Goal: Task Accomplishment & Management: Use online tool/utility

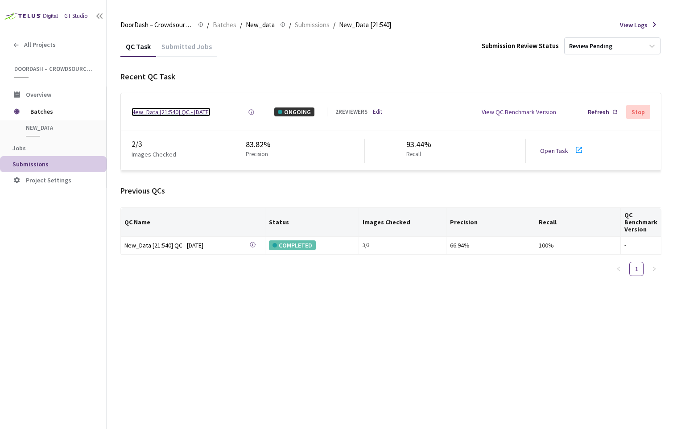
click at [201, 113] on div "New_Data [21:540] QC - [DATE]" at bounding box center [170, 111] width 79 height 9
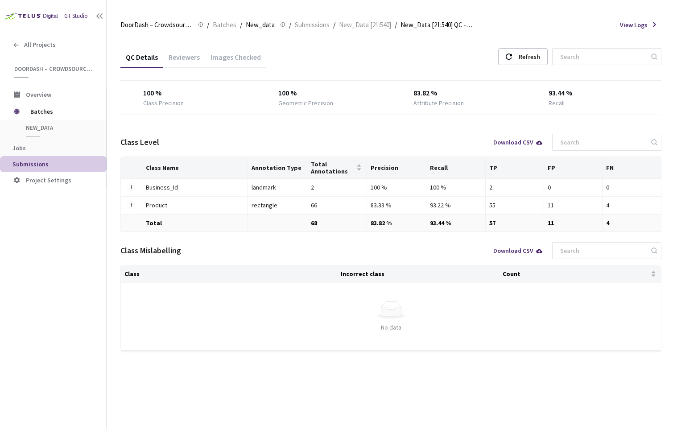
click at [209, 53] on div "Images Checked" at bounding box center [235, 60] width 61 height 15
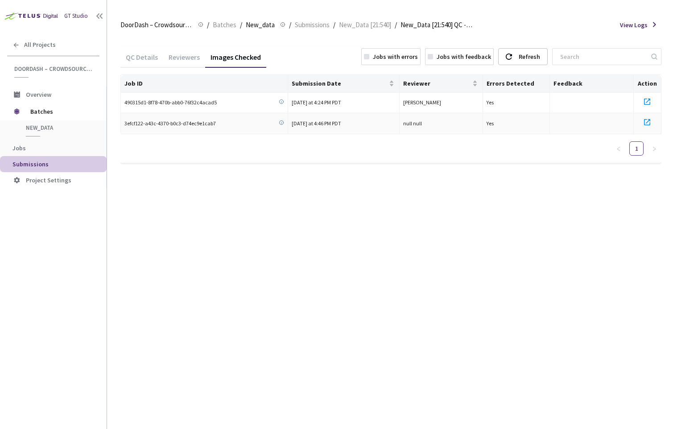
click at [650, 125] on icon at bounding box center [647, 122] width 6 height 6
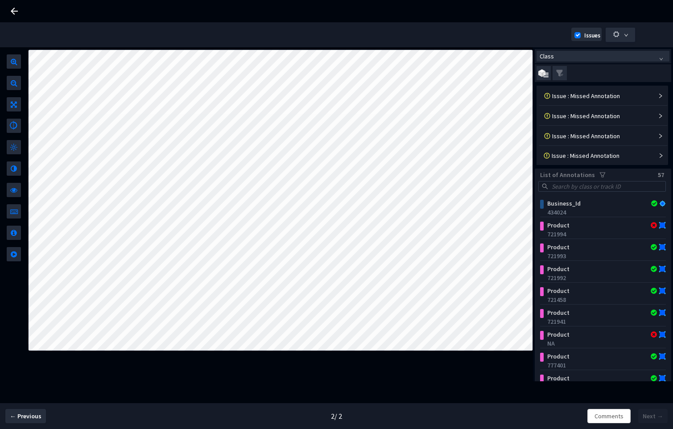
click at [45, 418] on div "← Previous" at bounding box center [25, 416] width 51 height 14
click at [39, 418] on span "← Previous" at bounding box center [26, 415] width 32 height 9
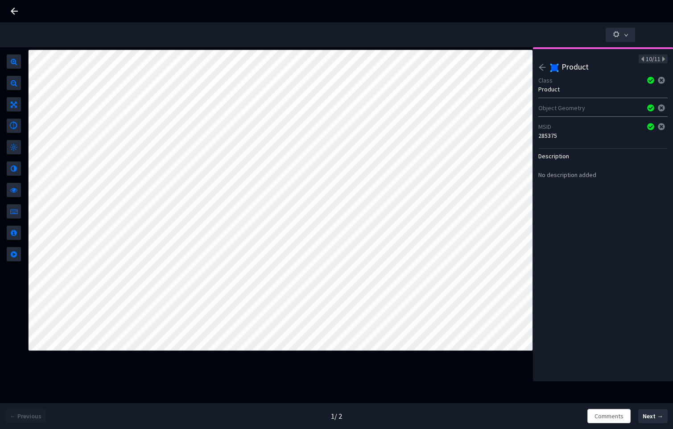
click at [552, 130] on div "MSID" at bounding box center [589, 126] width 103 height 9
click at [546, 139] on div "285375" at bounding box center [602, 135] width 129 height 9
copy div "285375"
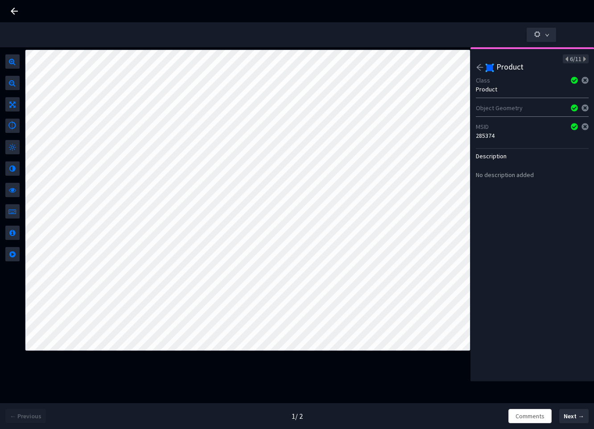
click at [485, 138] on div "285374" at bounding box center [532, 135] width 113 height 9
click at [486, 138] on div "285374" at bounding box center [532, 135] width 113 height 9
copy div "285374"
click at [494, 132] on div "154941" at bounding box center [532, 135] width 113 height 9
click at [490, 133] on div "154941" at bounding box center [532, 135] width 113 height 9
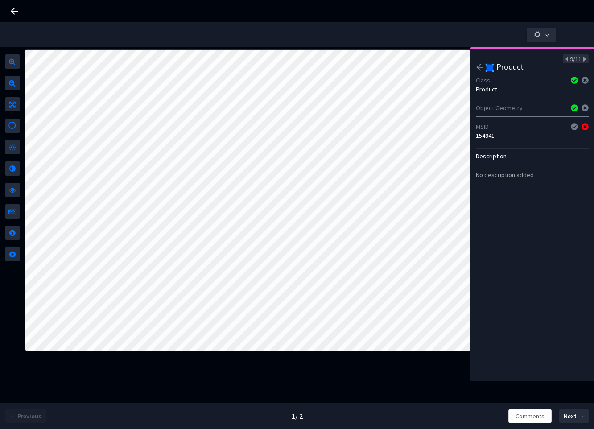
click at [490, 133] on div "154941" at bounding box center [532, 135] width 113 height 9
copy div "154941"
click at [509, 176] on div "No description added" at bounding box center [505, 174] width 58 height 9
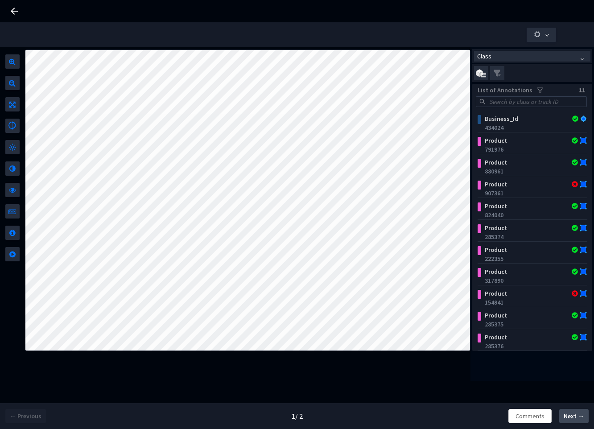
click at [563, 412] on button "Next →" at bounding box center [573, 416] width 29 height 14
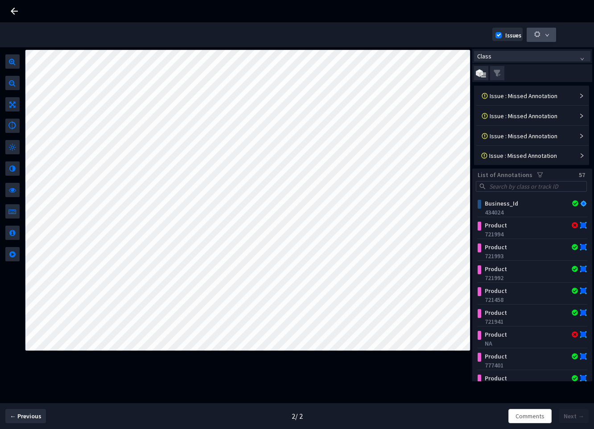
click at [540, 37] on icon "button" at bounding box center [537, 34] width 8 height 8
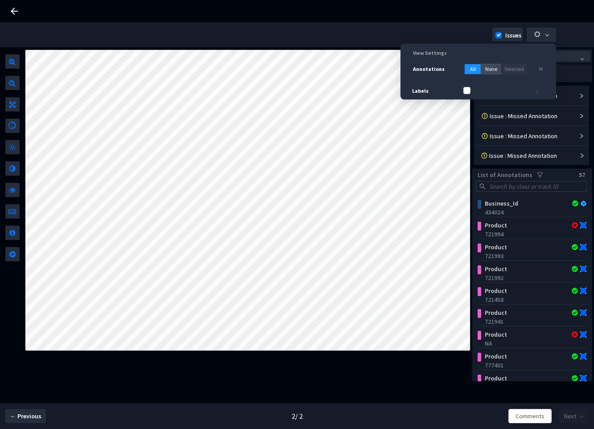
click at [485, 69] on span "None" at bounding box center [491, 69] width 12 height 8
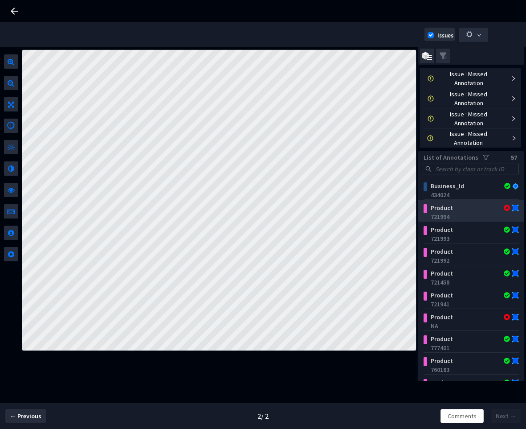
click at [473, 209] on div "Product" at bounding box center [464, 207] width 74 height 9
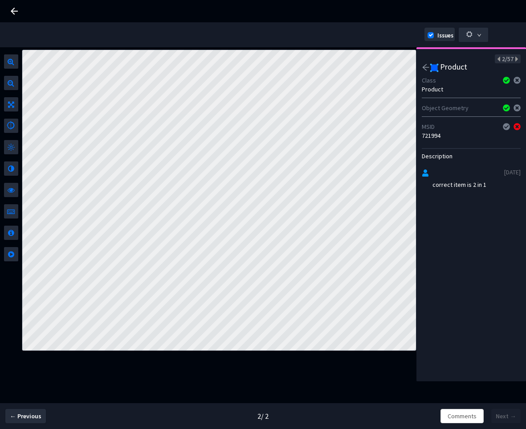
click at [423, 64] on icon "arrow-left" at bounding box center [426, 67] width 8 height 8
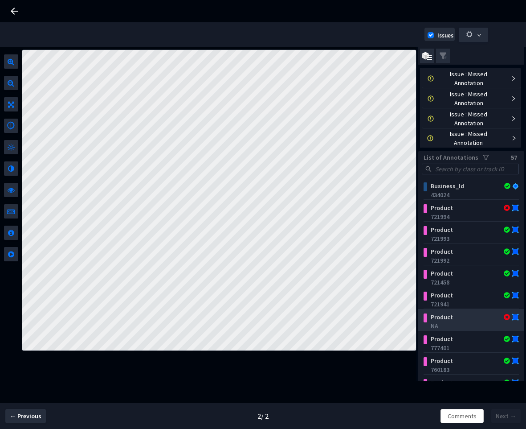
click at [472, 309] on div "Product NA" at bounding box center [471, 320] width 95 height 22
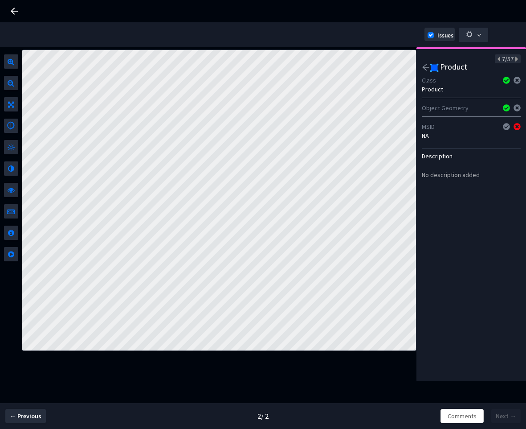
click at [424, 64] on icon "arrow-left" at bounding box center [426, 67] width 8 height 8
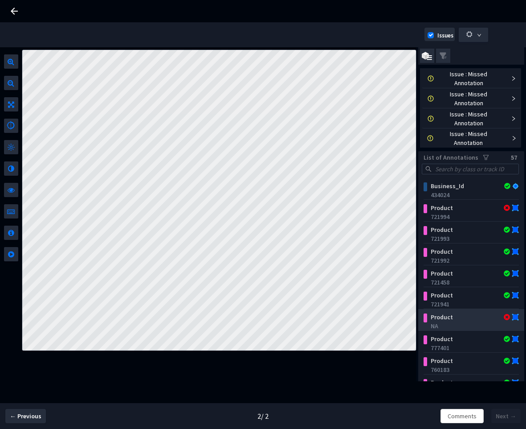
click at [479, 322] on div "NA" at bounding box center [473, 325] width 85 height 9
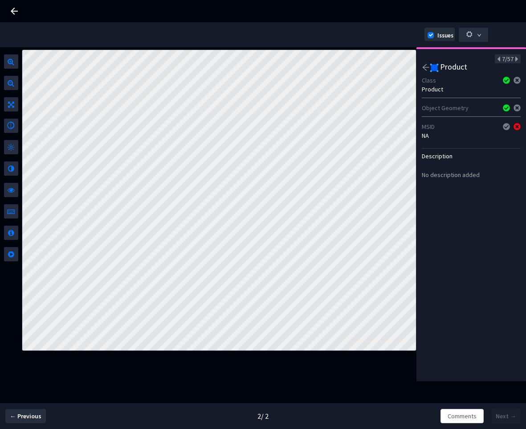
click at [423, 70] on icon "arrow-left" at bounding box center [426, 67] width 8 height 8
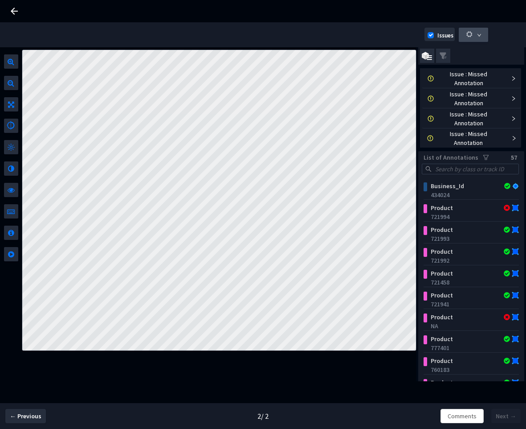
click at [465, 37] on button "button" at bounding box center [473, 35] width 29 height 14
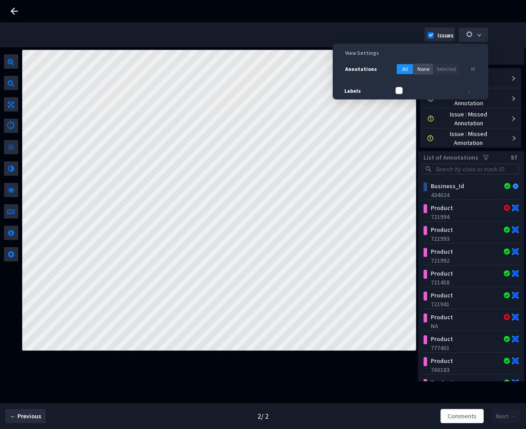
click at [418, 65] on span "None" at bounding box center [424, 69] width 12 height 8
click at [407, 68] on span "All" at bounding box center [405, 69] width 6 height 8
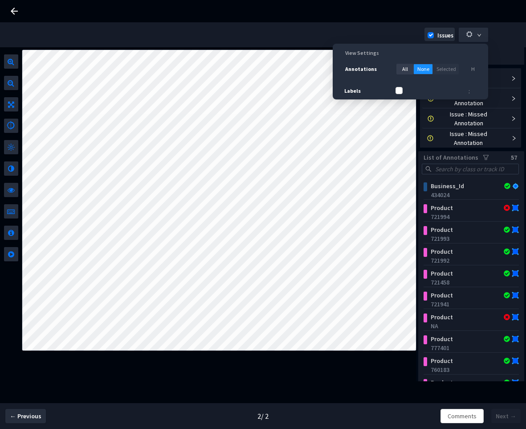
click at [502, 37] on span "Issues" at bounding box center [262, 34] width 517 height 25
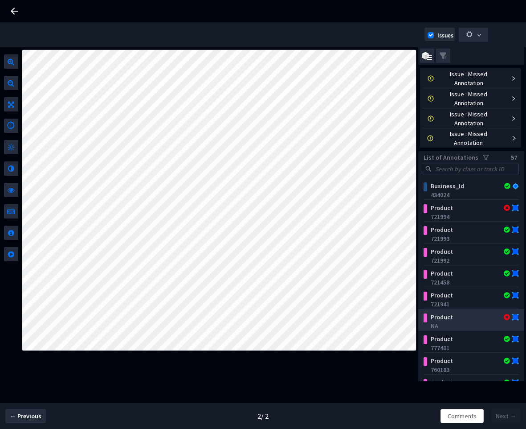
click at [460, 320] on div "Product" at bounding box center [464, 316] width 74 height 9
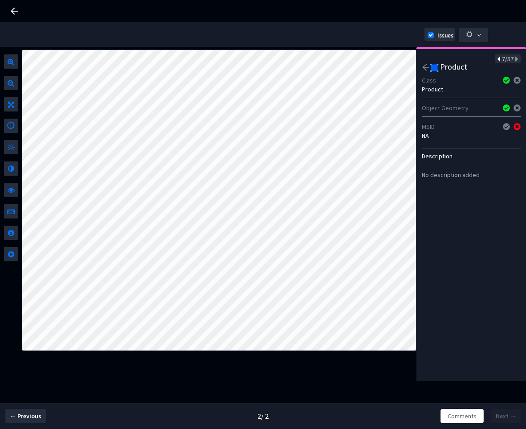
click at [497, 57] on icon at bounding box center [499, 59] width 5 height 6
click at [514, 60] on icon at bounding box center [516, 59] width 5 height 6
click at [422, 65] on icon "arrow-left" at bounding box center [426, 67] width 8 height 8
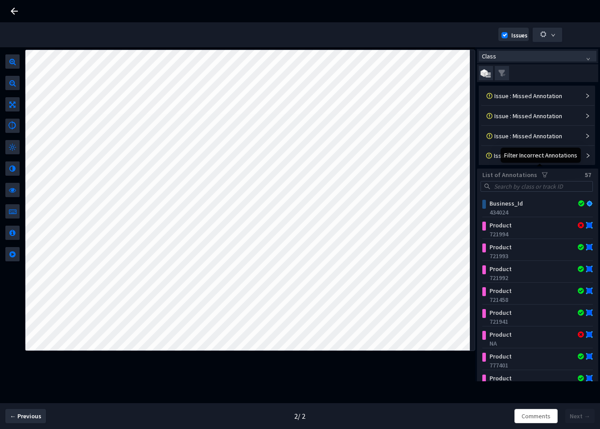
click at [542, 173] on icon "filter" at bounding box center [545, 175] width 6 height 6
click at [542, 173] on icon "filter" at bounding box center [544, 174] width 5 height 5
click at [542, 172] on icon "filter" at bounding box center [545, 175] width 6 height 6
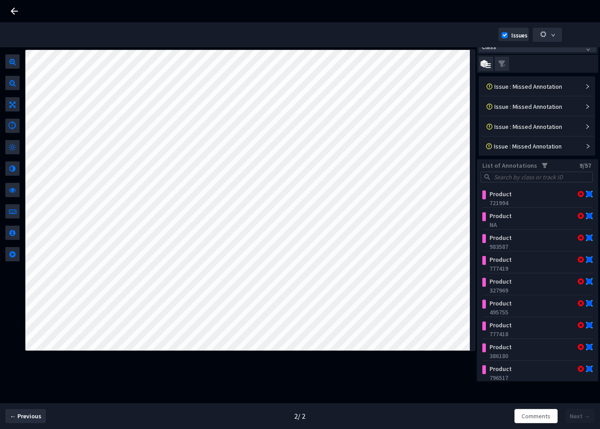
scroll to position [12, 0]
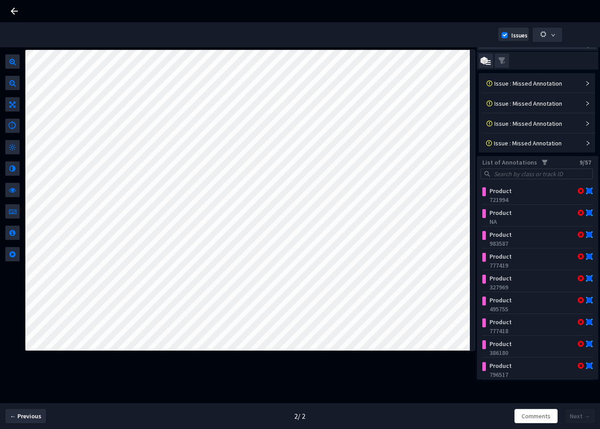
click at [542, 160] on icon "filter" at bounding box center [545, 162] width 6 height 6
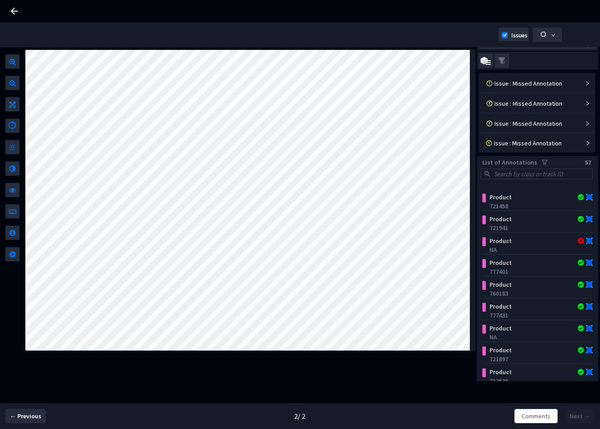
scroll to position [116, 0]
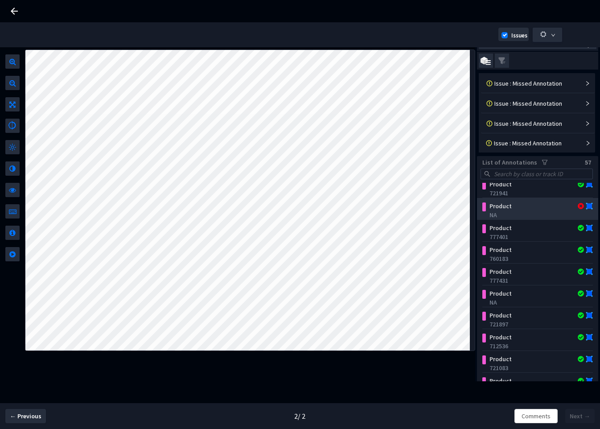
click at [533, 210] on div "Product" at bounding box center [528, 205] width 86 height 9
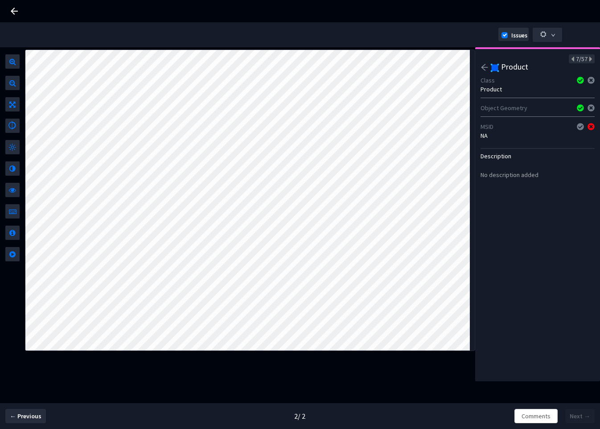
click at [482, 66] on icon "arrow-left" at bounding box center [484, 67] width 7 height 6
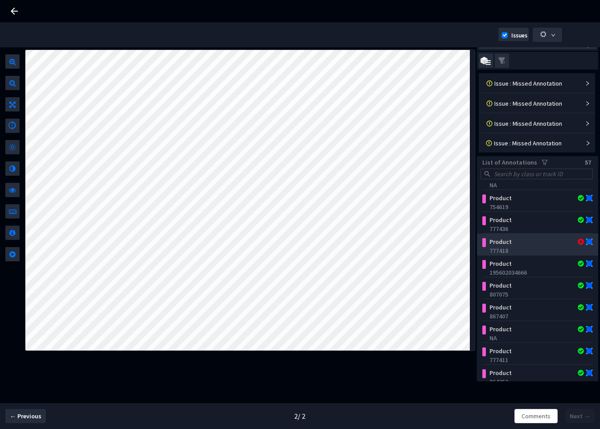
scroll to position [593, 0]
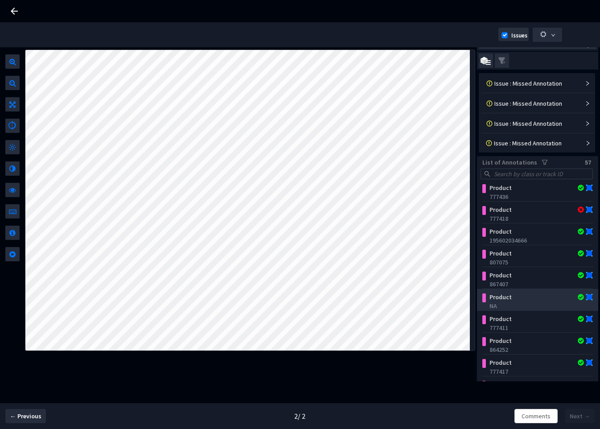
click at [527, 296] on div "Product" at bounding box center [528, 296] width 86 height 9
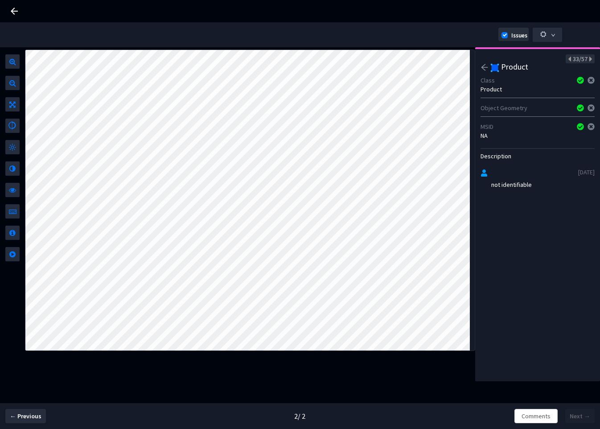
click at [486, 68] on icon "arrow-left" at bounding box center [485, 67] width 8 height 8
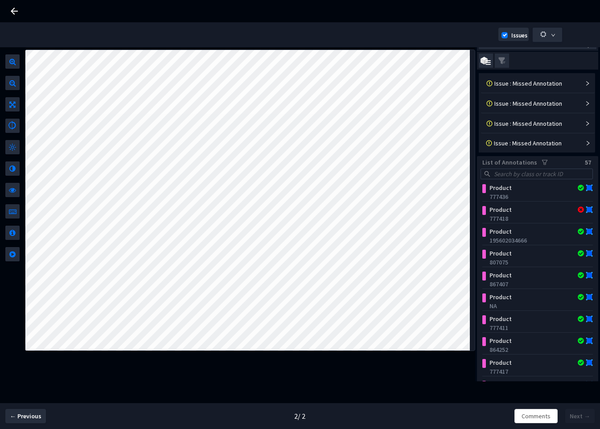
click at [334, 410] on div "2 / 2" at bounding box center [300, 416] width 400 height 26
click at [15, 414] on span "← Previous" at bounding box center [26, 415] width 32 height 9
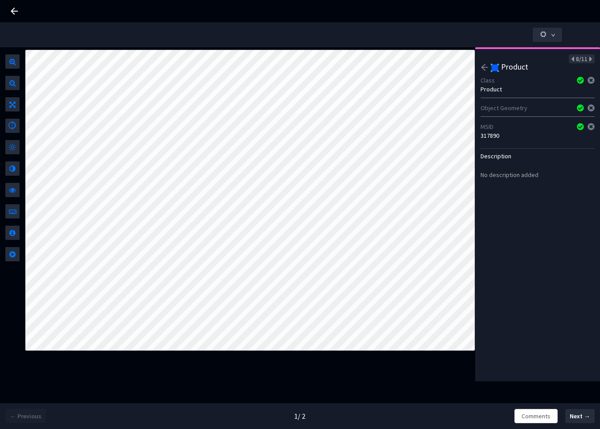
click at [484, 76] on div "Class" at bounding box center [526, 80] width 91 height 9
click at [487, 66] on icon "arrow-left" at bounding box center [485, 67] width 8 height 8
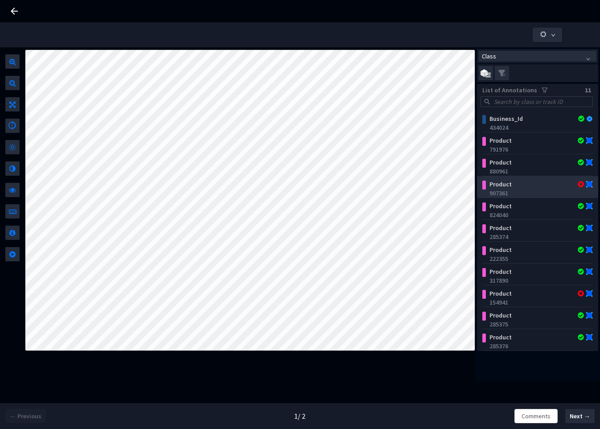
click at [535, 174] on div "880961" at bounding box center [539, 171] width 100 height 9
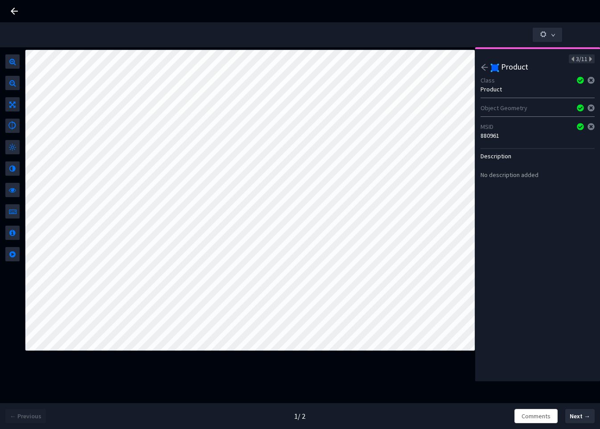
click at [484, 72] on div at bounding box center [485, 68] width 9 height 11
click at [487, 70] on icon "arrow-left" at bounding box center [485, 67] width 8 height 8
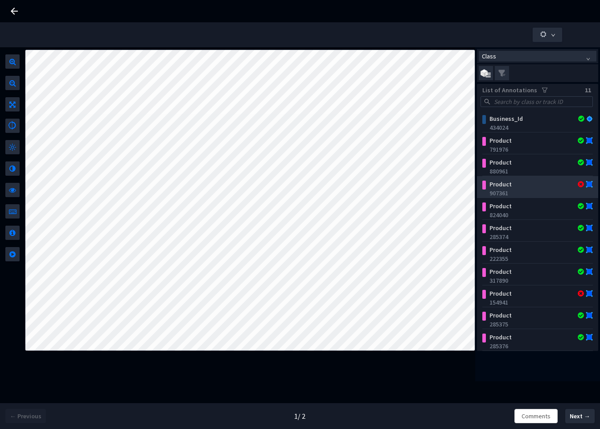
click at [532, 188] on div "Product" at bounding box center [528, 184] width 86 height 9
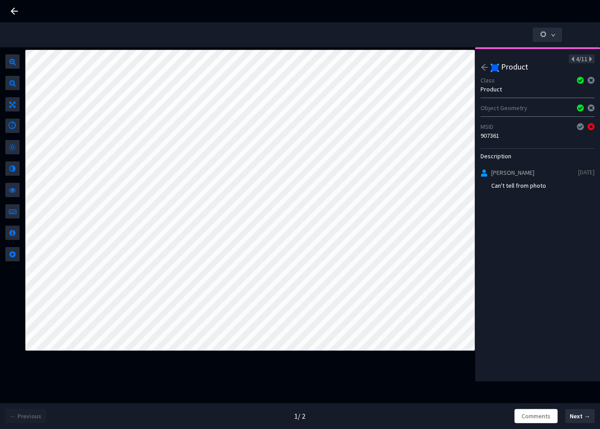
click at [482, 63] on icon "arrow-left" at bounding box center [485, 67] width 8 height 8
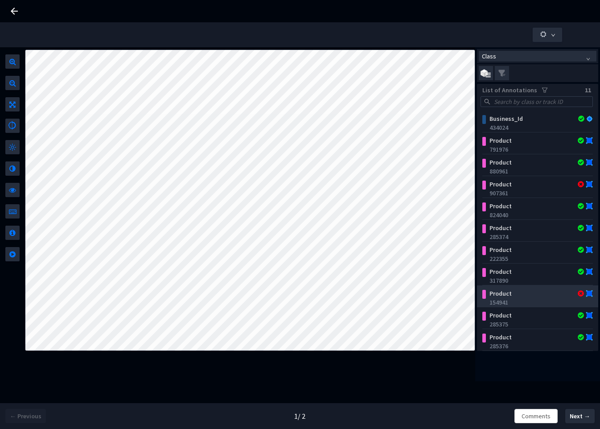
click at [536, 293] on div "Product" at bounding box center [528, 293] width 86 height 9
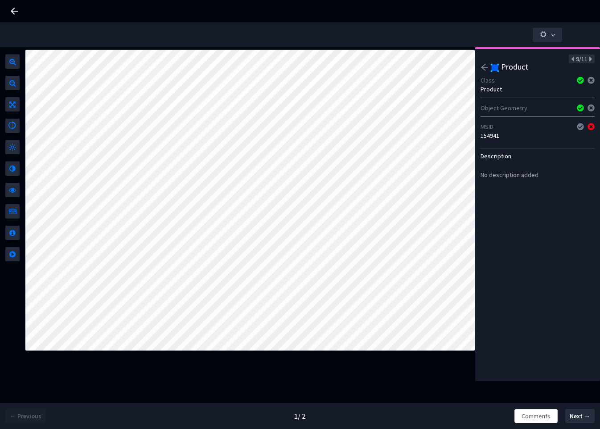
click at [16, 7] on icon at bounding box center [14, 11] width 11 height 11
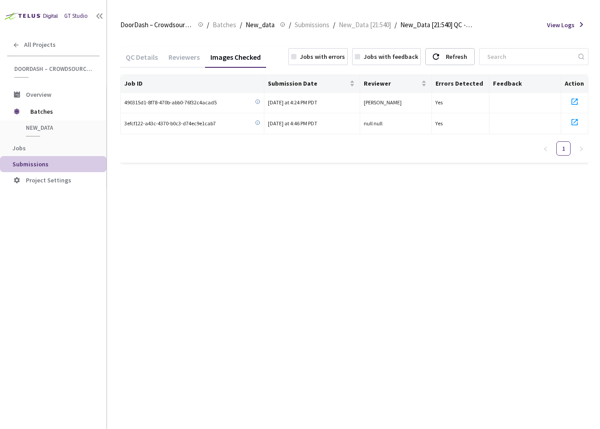
click at [164, 57] on div "Reviewers" at bounding box center [184, 60] width 42 height 15
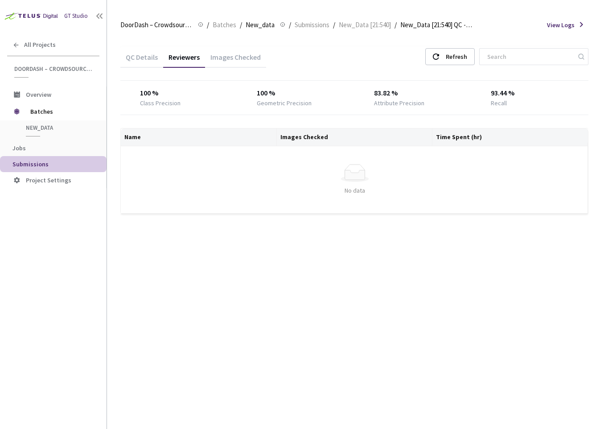
click at [143, 59] on div "QC Details" at bounding box center [141, 60] width 43 height 15
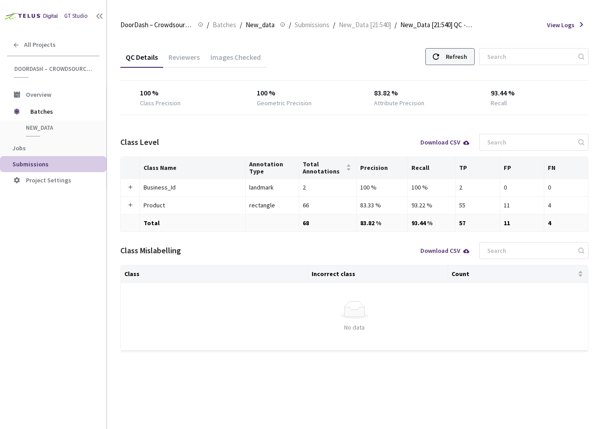
click at [439, 53] on use at bounding box center [436, 56] width 6 height 6
click at [234, 24] on span "Batches" at bounding box center [225, 25] width 24 height 11
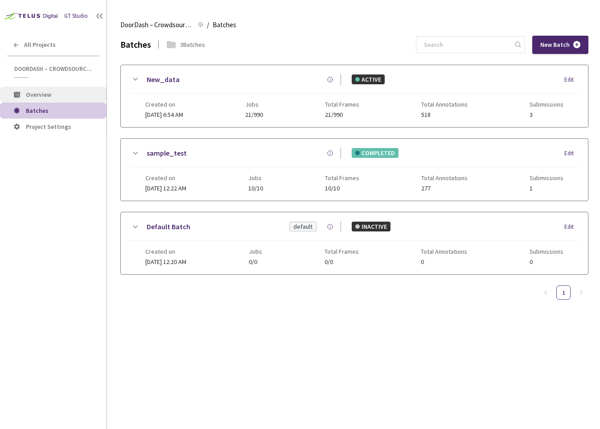
click at [28, 92] on span "Overview" at bounding box center [38, 94] width 25 height 8
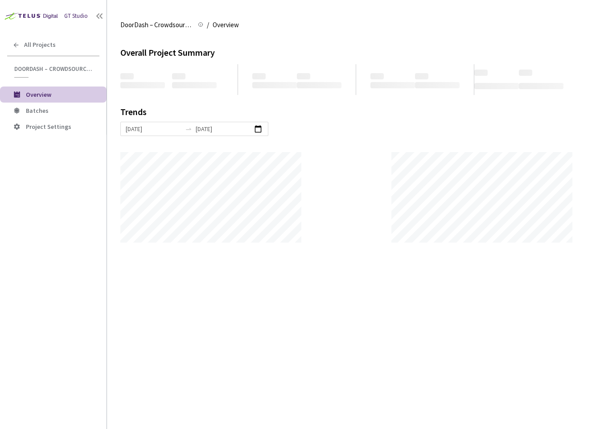
scroll to position [429, 600]
click at [42, 74] on div "DoorDash – Crowdsource Catalog Annotation" at bounding box center [53, 71] width 107 height 12
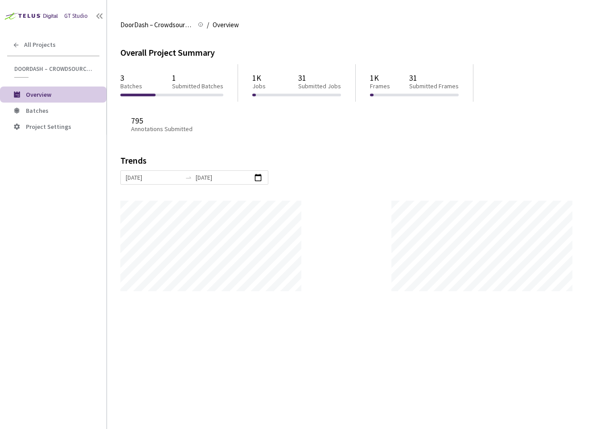
click at [45, 66] on span "DoorDash – Crowdsource Catalog Annotation" at bounding box center [54, 69] width 80 height 8
click at [39, 107] on span "Batches" at bounding box center [37, 111] width 23 height 8
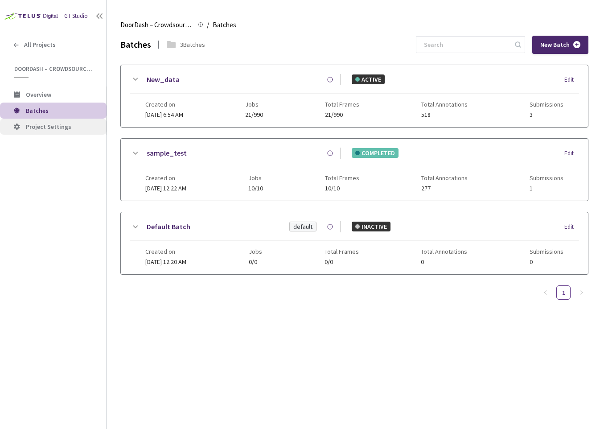
click at [39, 126] on span "Project Settings" at bounding box center [48, 127] width 45 height 8
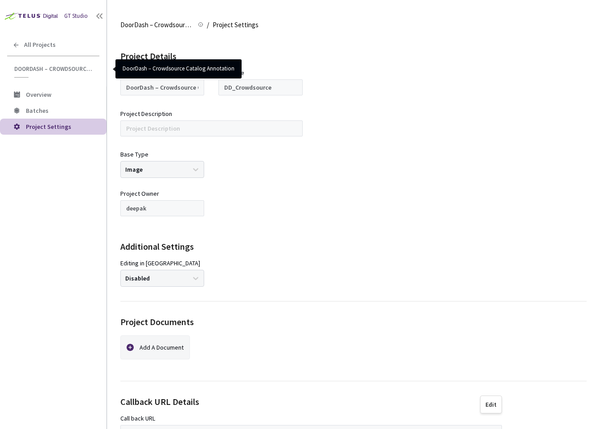
click at [38, 84] on div "GT Studio All Projects DoorDash – Crowdsource Catalog Annotation DoorDash – Cro…" at bounding box center [53, 201] width 107 height 403
click at [43, 71] on span "DoorDash – Crowdsource Catalog Annotation" at bounding box center [54, 69] width 80 height 8
click at [53, 62] on link "DoorDash – Crowdsource Catalog Annotation" at bounding box center [53, 68] width 107 height 25
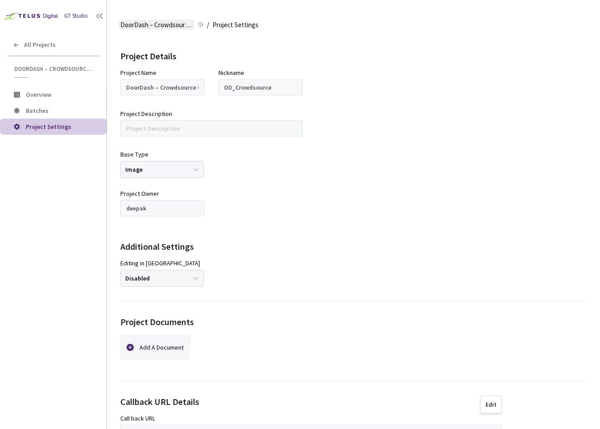
click at [145, 26] on span "DoorDash – Crowdsource Catalog Annotation" at bounding box center [156, 25] width 72 height 11
click at [163, 25] on span "DoorDash – Crowdsource Catalog Annotation" at bounding box center [156, 25] width 72 height 11
click at [173, 25] on span "DoorDash – Crowdsource Catalog Annotation" at bounding box center [156, 25] width 72 height 11
click at [230, 25] on span "Project Settings" at bounding box center [236, 25] width 46 height 11
click at [53, 94] on span "Overview" at bounding box center [63, 95] width 74 height 8
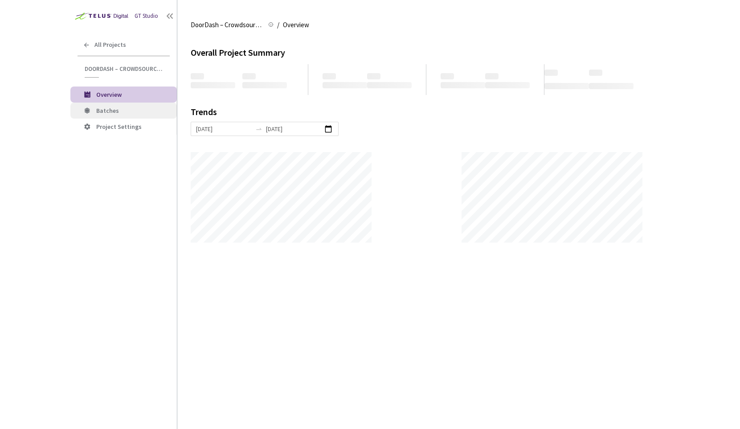
scroll to position [429, 600]
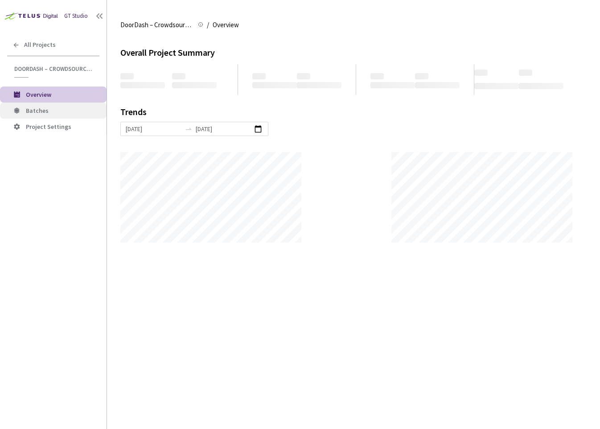
click at [53, 107] on span "Batches" at bounding box center [63, 111] width 74 height 8
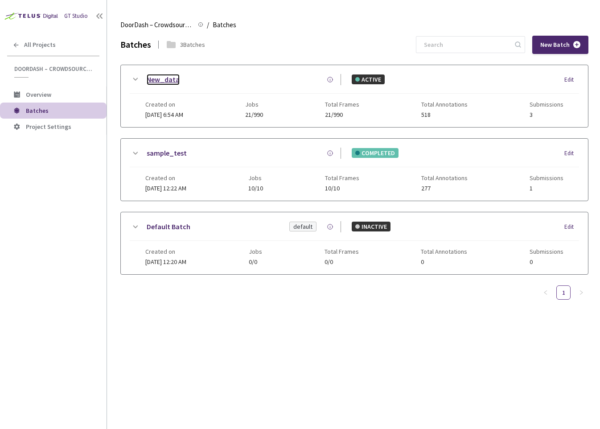
click at [168, 75] on link "New_data" at bounding box center [163, 79] width 33 height 11
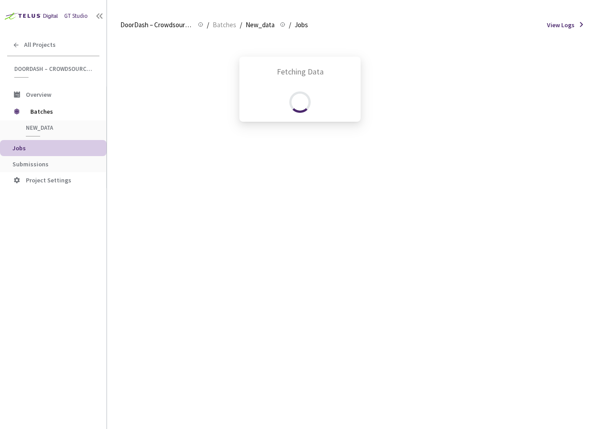
click at [45, 167] on div "Fetching Data" at bounding box center [300, 214] width 600 height 429
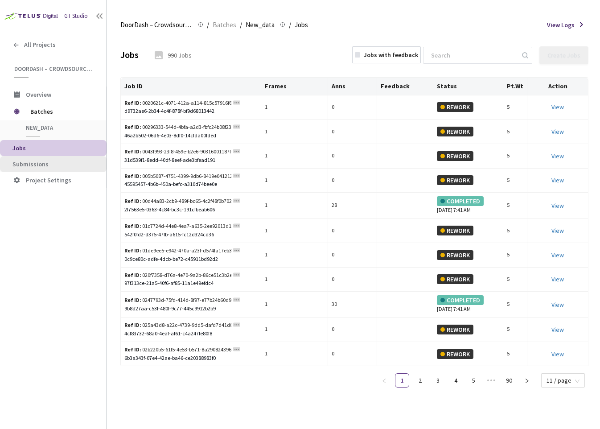
click at [56, 163] on span "Submissions" at bounding box center [55, 164] width 87 height 8
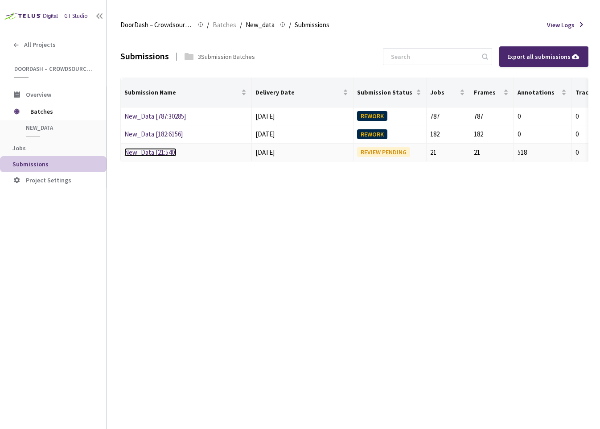
click at [154, 155] on link "New_Data [21:540]" at bounding box center [150, 152] width 52 height 8
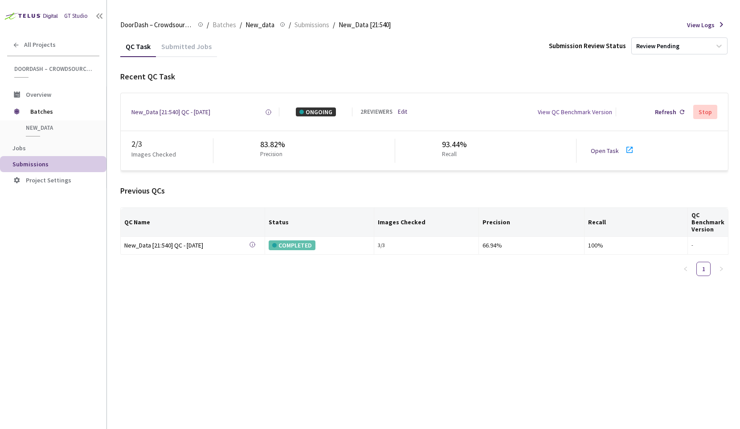
click at [652, 109] on div "Refresh Stop" at bounding box center [669, 112] width 98 height 16
click at [667, 110] on div "Refresh" at bounding box center [665, 111] width 21 height 9
click at [672, 117] on div "Stop" at bounding box center [706, 112] width 24 height 14
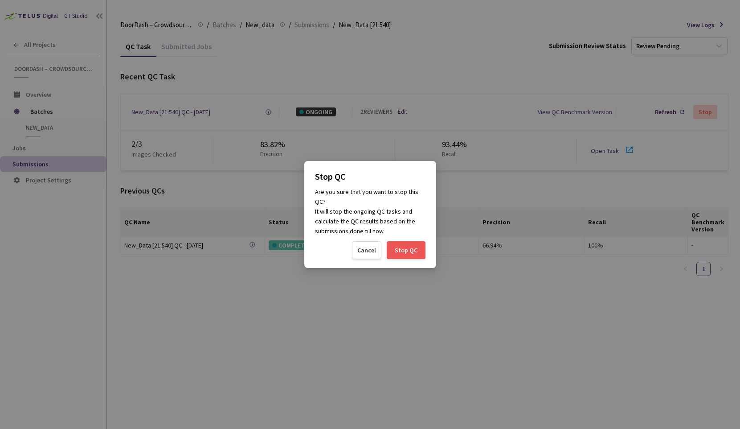
click at [402, 251] on div "Stop QC" at bounding box center [406, 249] width 23 height 7
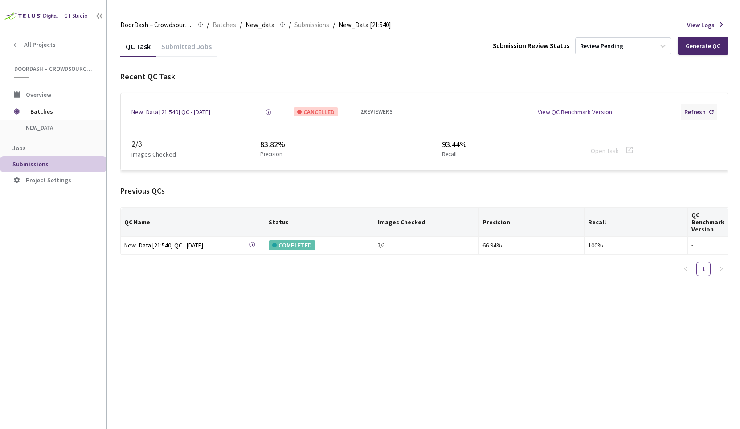
click at [672, 116] on div "Refresh" at bounding box center [695, 111] width 21 height 9
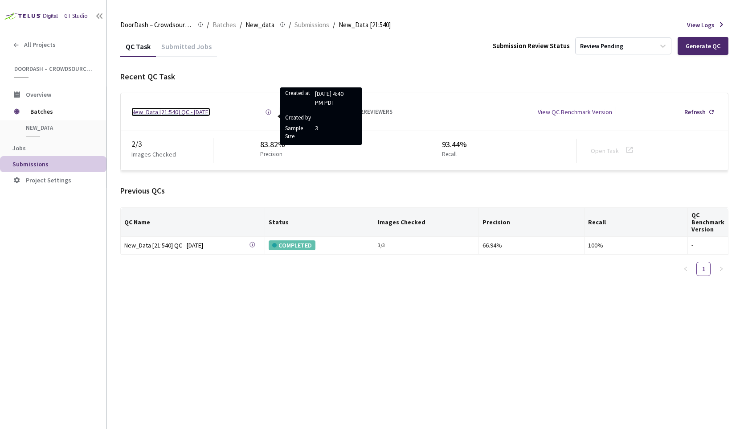
click at [200, 110] on div "New_Data [21:540] QC - [DATE]" at bounding box center [170, 111] width 79 height 9
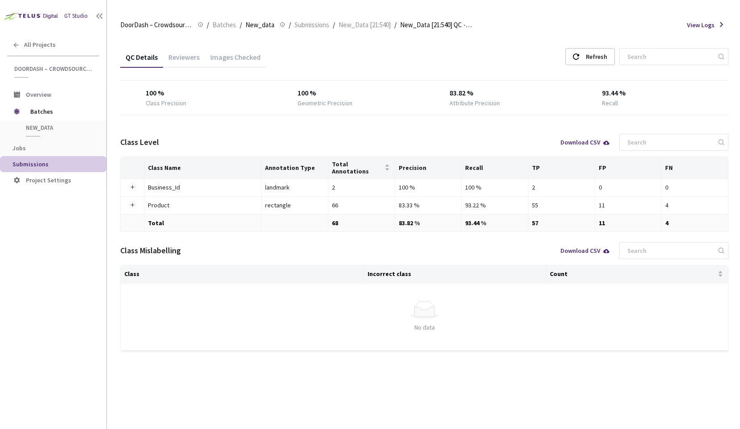
click at [232, 59] on div "Images Checked" at bounding box center [235, 60] width 61 height 15
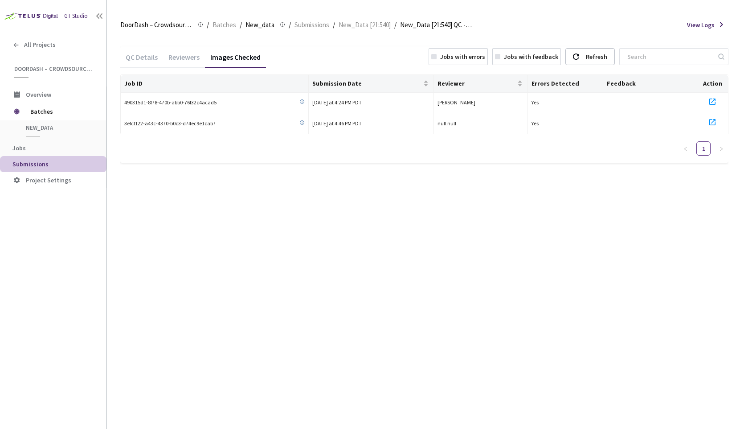
click at [163, 55] on div "Reviewers" at bounding box center [184, 60] width 42 height 15
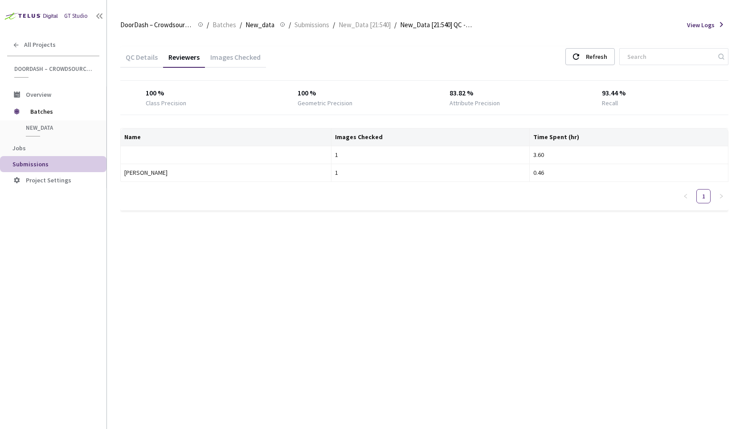
click at [122, 57] on div "QC Details" at bounding box center [141, 60] width 43 height 15
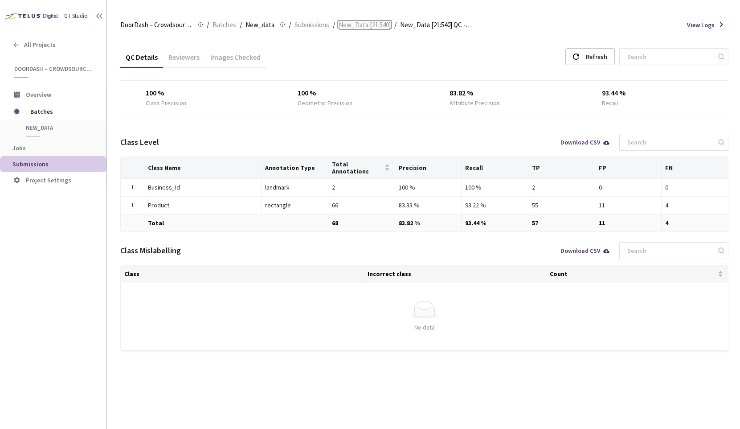
click at [382, 26] on span "New_Data [21:540]" at bounding box center [365, 25] width 52 height 11
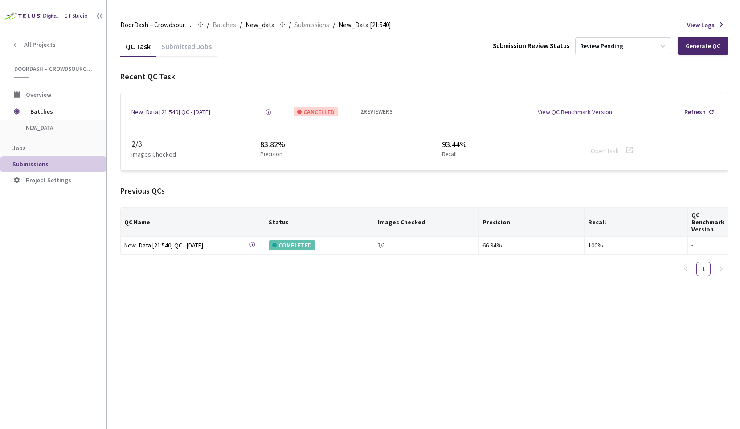
click at [672, 55] on div "QC Task Submitted Jobs Submission Review Status Review Pending Generate QC" at bounding box center [424, 46] width 608 height 21
click at [672, 50] on div "Generate QC" at bounding box center [703, 46] width 51 height 18
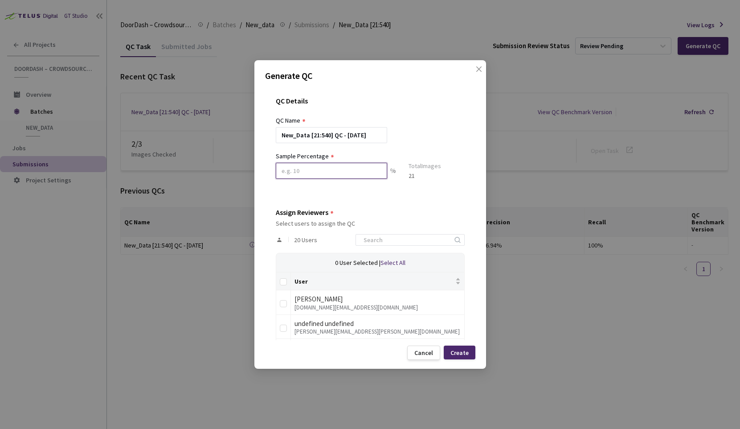
click at [353, 172] on input at bounding box center [331, 171] width 111 height 16
type input "10"
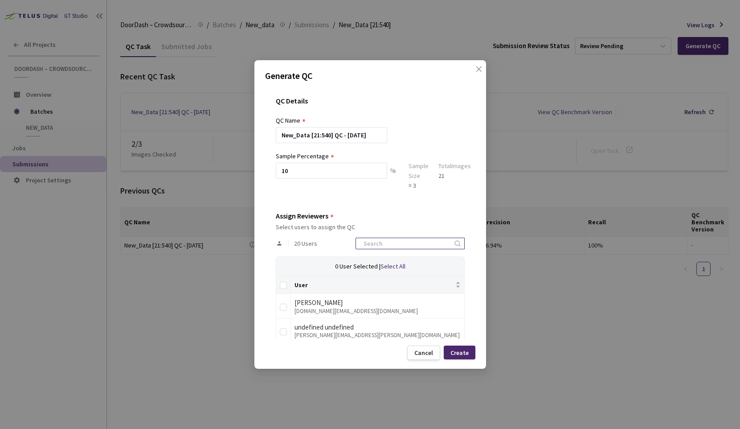
click at [406, 238] on input at bounding box center [405, 243] width 95 height 11
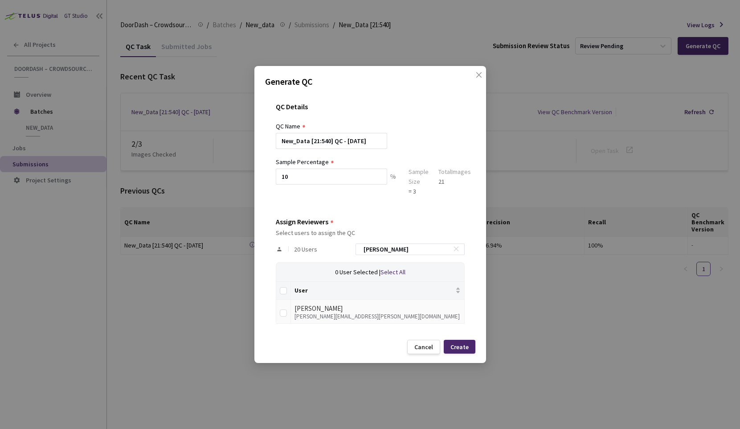
type input "brandon"
click at [279, 310] on td at bounding box center [283, 312] width 15 height 25
click at [286, 312] on input "checkbox" at bounding box center [283, 312] width 7 height 7
checkbox input "true"
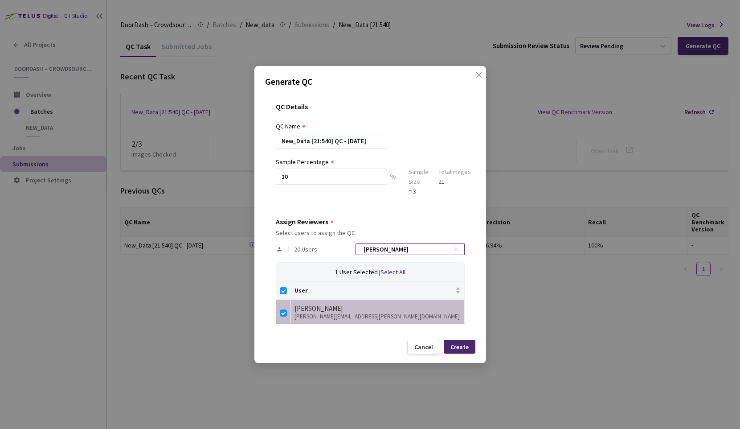
click at [390, 250] on input "brandon" at bounding box center [405, 249] width 95 height 11
type input "s"
checkbox input "false"
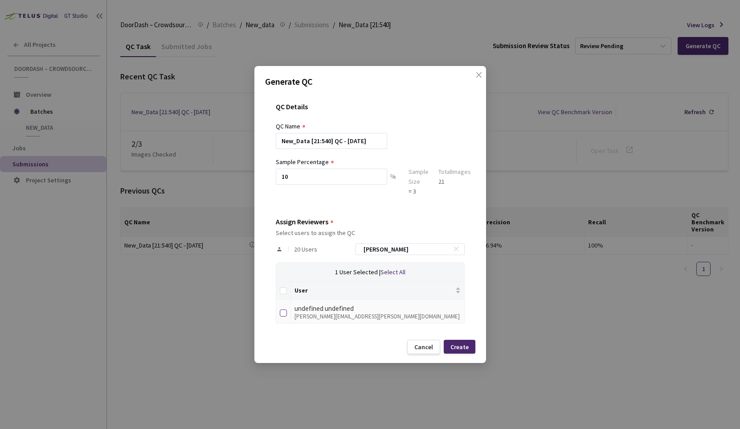
type input "sharon"
click at [285, 313] on input "checkbox" at bounding box center [283, 312] width 7 height 7
checkbox input "true"
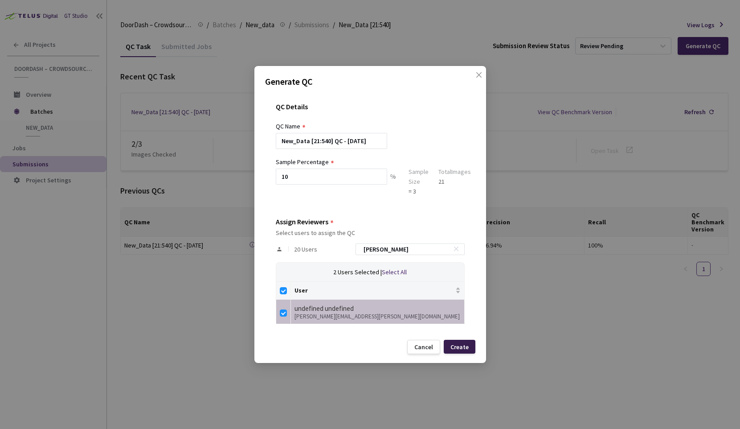
click at [447, 342] on div "Create" at bounding box center [460, 347] width 32 height 14
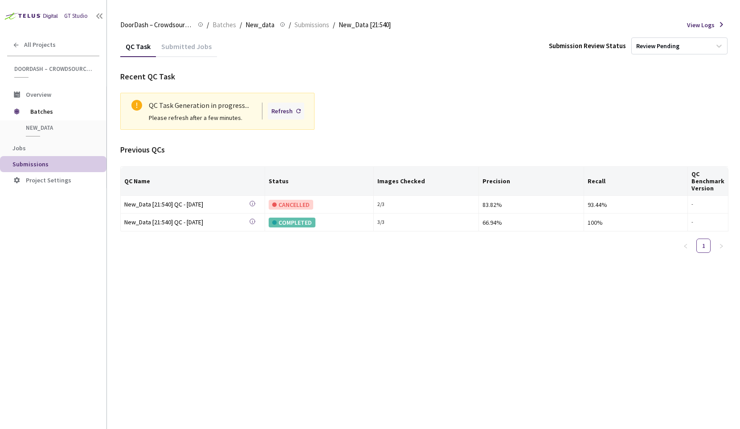
click at [283, 109] on div "Refresh" at bounding box center [281, 111] width 21 height 10
click at [292, 207] on div "CANCELLED" at bounding box center [291, 205] width 45 height 10
click at [397, 206] on div "2 / 3" at bounding box center [426, 204] width 97 height 8
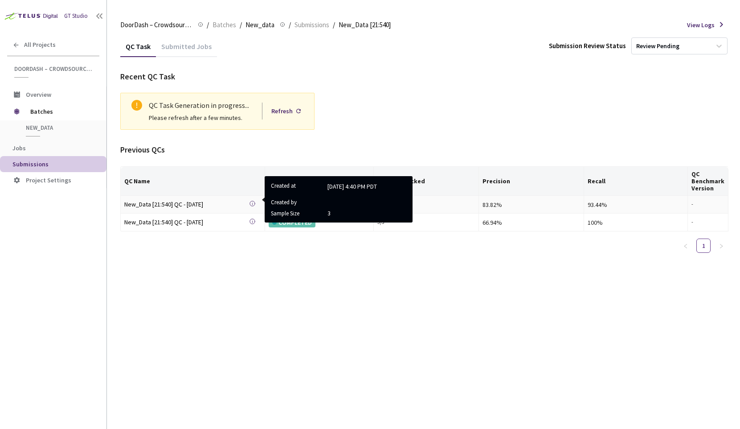
click at [252, 203] on rect at bounding box center [252, 204] width 0 height 2
click at [209, 205] on div "New_Data [21:540] QC - [DATE]" at bounding box center [186, 204] width 125 height 10
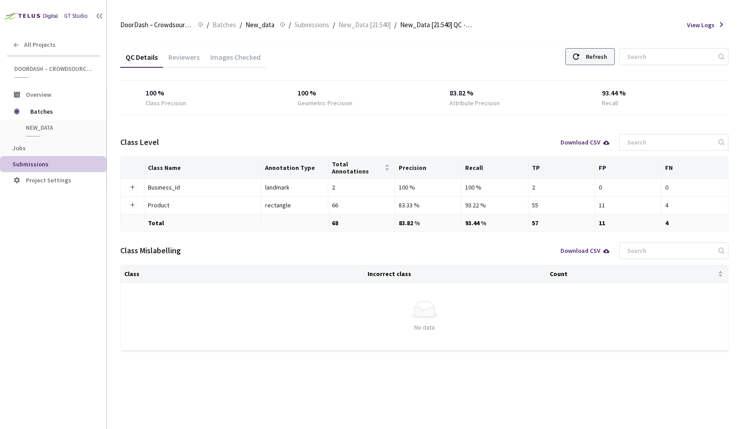
click at [602, 56] on div "Refresh" at bounding box center [590, 56] width 49 height 17
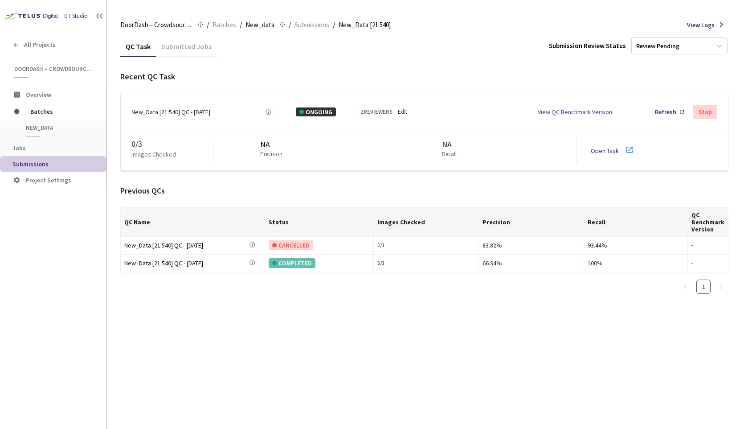
click at [600, 150] on link "Open Task" at bounding box center [605, 151] width 28 height 8
click at [195, 114] on div "New_Data [21:540] QC - 24 Sep, 2025" at bounding box center [170, 111] width 79 height 9
click at [181, 107] on div "New_Data [21:540] QC - 24 Sep, 2025" at bounding box center [170, 111] width 79 height 9
click at [182, 114] on div "New_Data [21:540] QC - 24 Sep, 2025" at bounding box center [170, 111] width 79 height 9
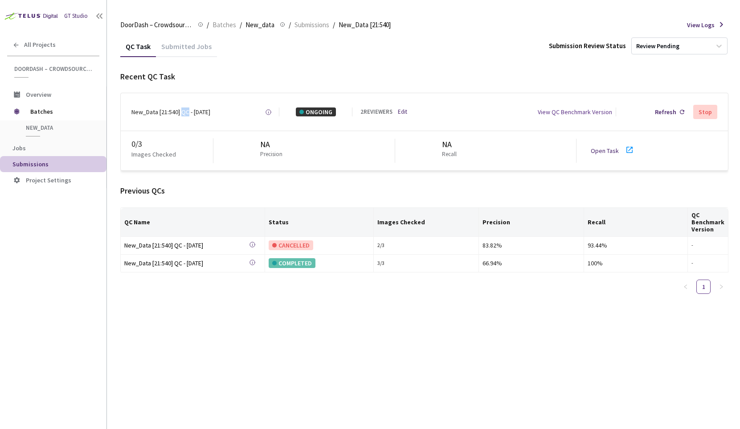
click at [182, 114] on div "New_Data [21:540] QC - 24 Sep, 2025" at bounding box center [170, 111] width 79 height 9
click at [396, 109] on div "2 REVIEWERS Edit" at bounding box center [388, 112] width 54 height 8
click at [398, 111] on div "2 REVIEWERS Edit" at bounding box center [388, 112] width 54 height 8
click at [402, 111] on link "Edit" at bounding box center [402, 112] width 9 height 8
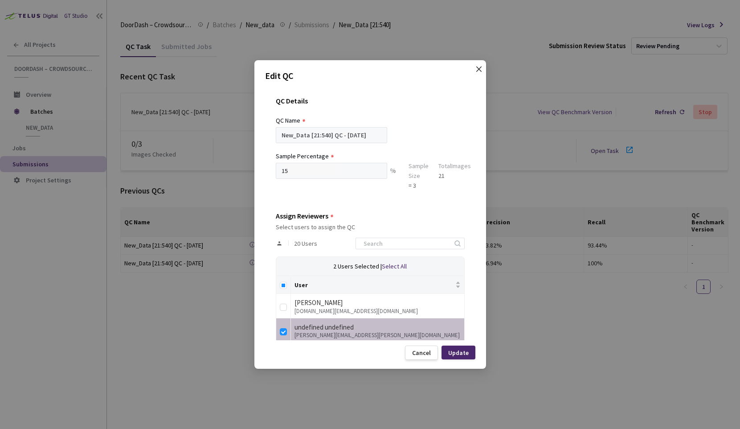
click at [480, 71] on icon "close" at bounding box center [479, 69] width 7 height 7
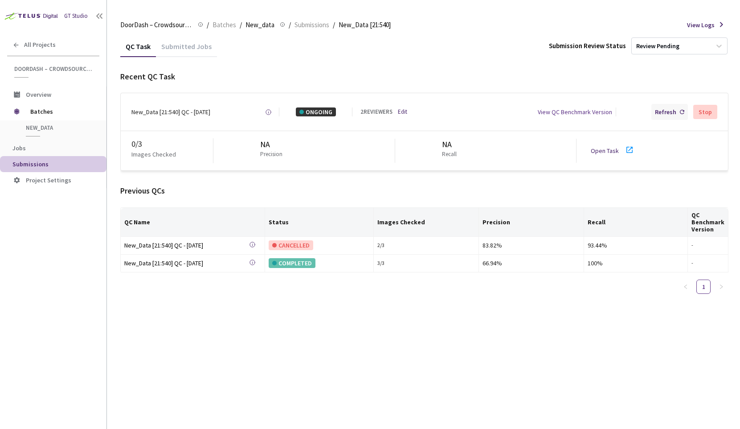
click at [682, 114] on use at bounding box center [682, 112] width 4 height 4
click at [177, 116] on div "New_Data [21:540] QC - 24 Sep, 2025" at bounding box center [170, 111] width 79 height 9
click at [181, 113] on div "New_Data [21:540] QC - 24 Sep, 2025" at bounding box center [170, 111] width 79 height 9
click at [612, 152] on link "Open Task" at bounding box center [605, 151] width 28 height 8
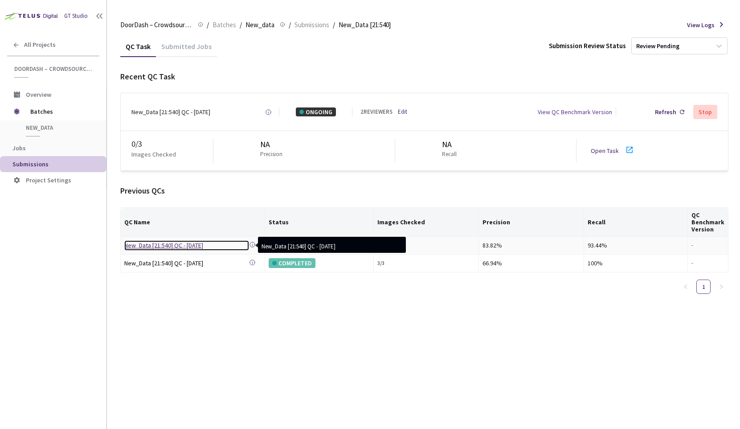
click at [189, 247] on div "New_Data [21:540] QC - [DATE]" at bounding box center [186, 245] width 125 height 10
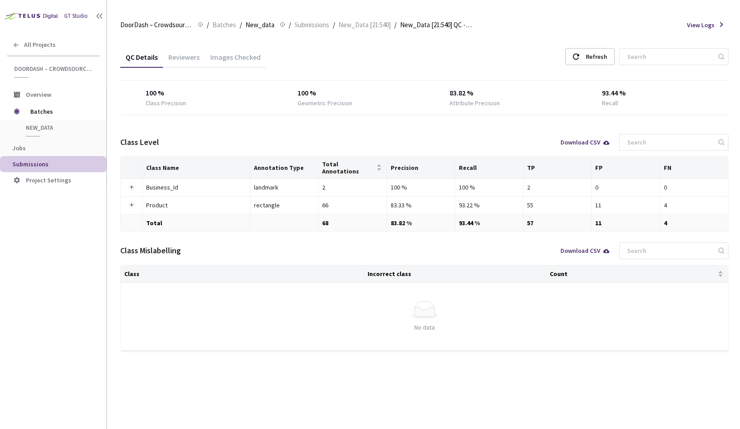
click at [248, 66] on div "Images Checked" at bounding box center [235, 60] width 61 height 15
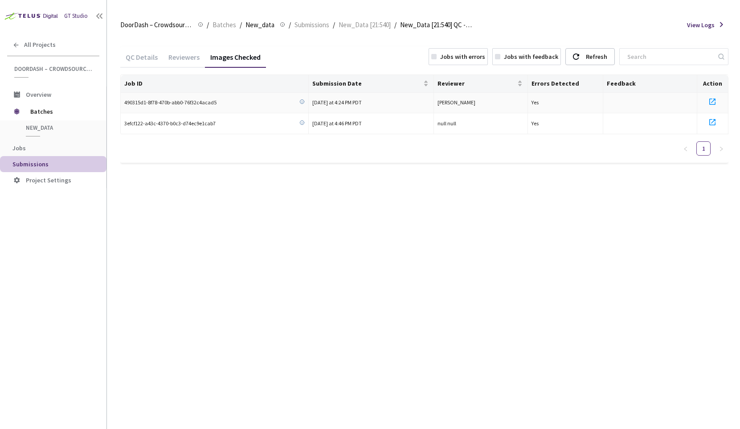
click at [713, 100] on icon at bounding box center [712, 101] width 11 height 11
